Goal: Obtain resource: Download file/media

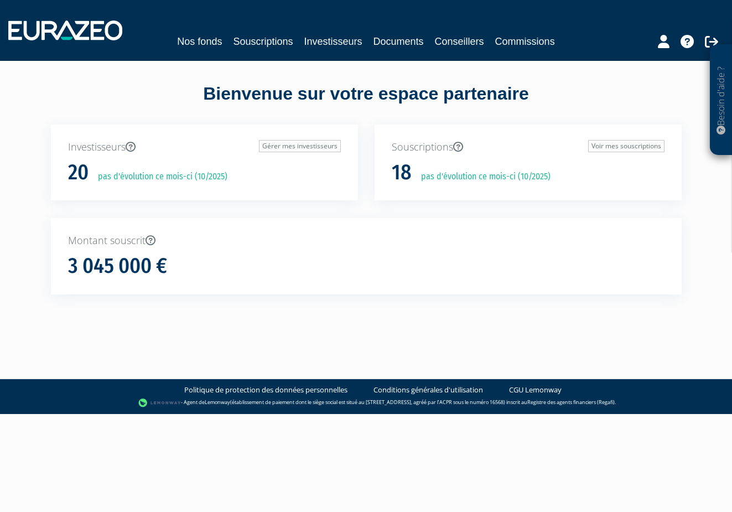
click at [267, 39] on link "Souscriptions" at bounding box center [263, 41] width 60 height 15
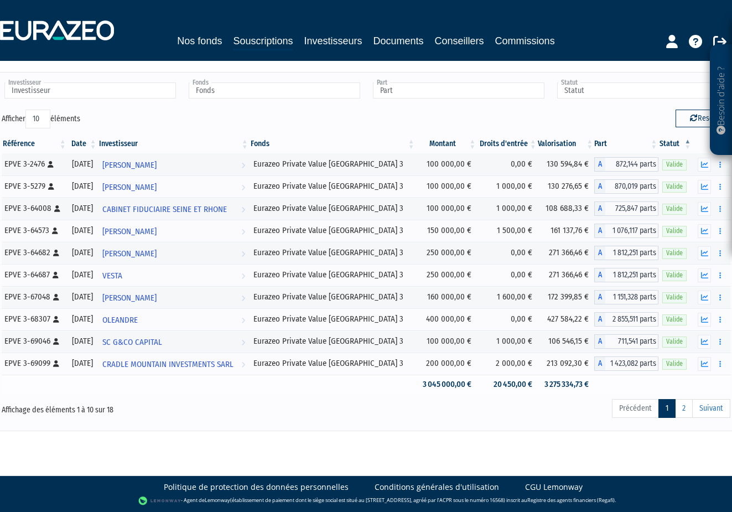
scroll to position [39, 0]
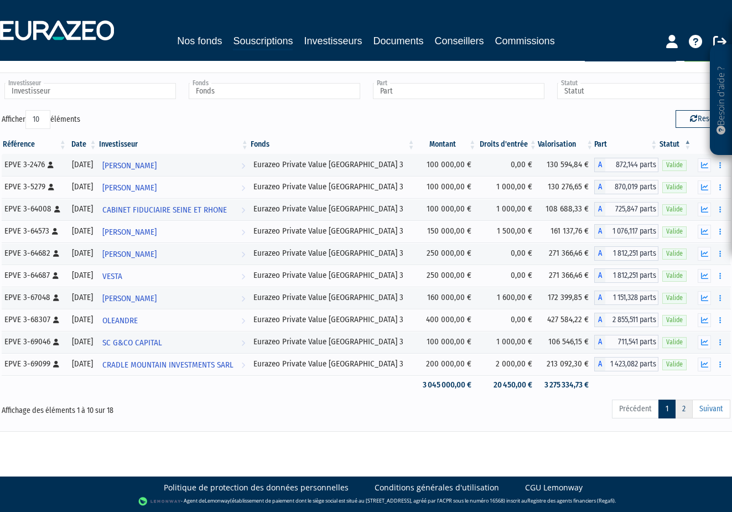
click at [688, 411] on link "2" at bounding box center [684, 409] width 18 height 19
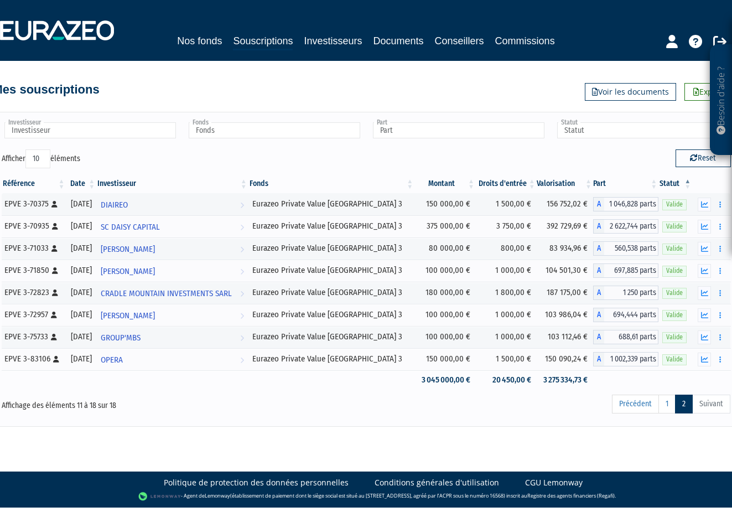
scroll to position [0, 0]
click at [445, 159] on div "Reset" at bounding box center [552, 160] width 373 height 22
click at [707, 359] on icon "button" at bounding box center [704, 359] width 7 height 7
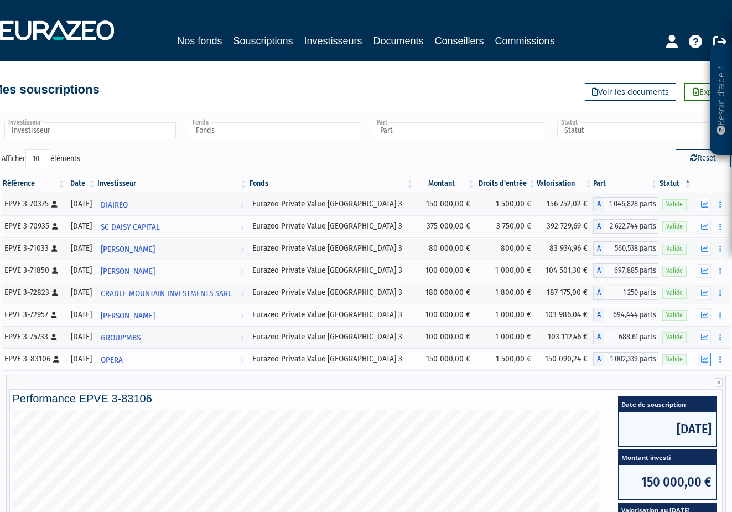
click at [708, 360] on icon "button" at bounding box center [704, 359] width 7 height 7
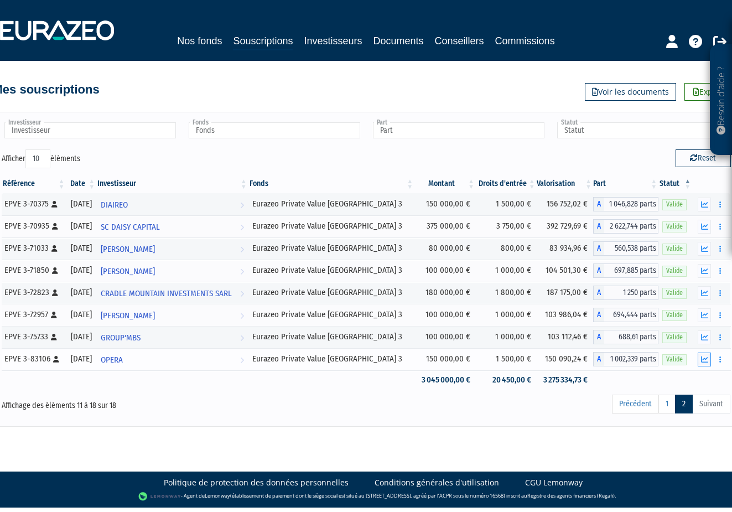
click at [711, 358] on button "button" at bounding box center [704, 360] width 13 height 14
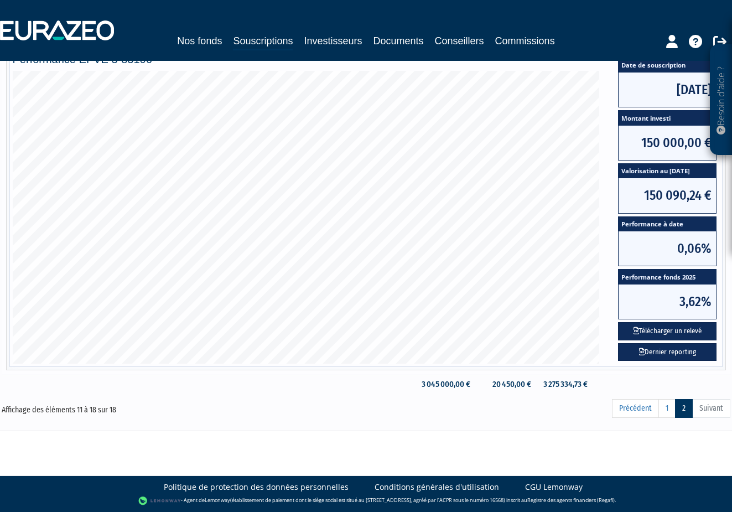
scroll to position [339, 0]
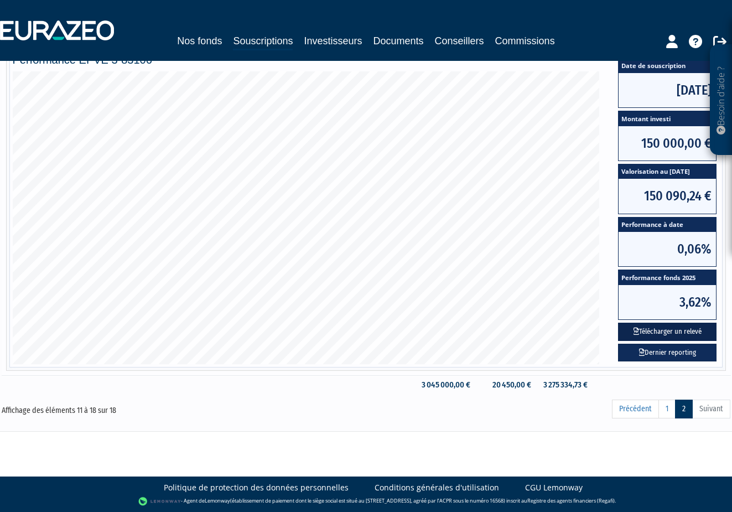
click at [656, 331] on button "Télécharger un relevé" at bounding box center [667, 332] width 99 height 18
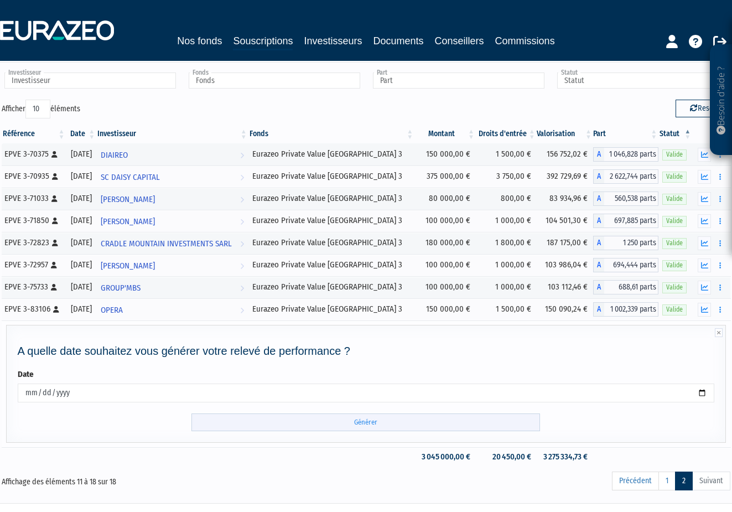
click at [375, 423] on input "Générer" at bounding box center [365, 422] width 349 height 18
